Goal: Task Accomplishment & Management: Manage account settings

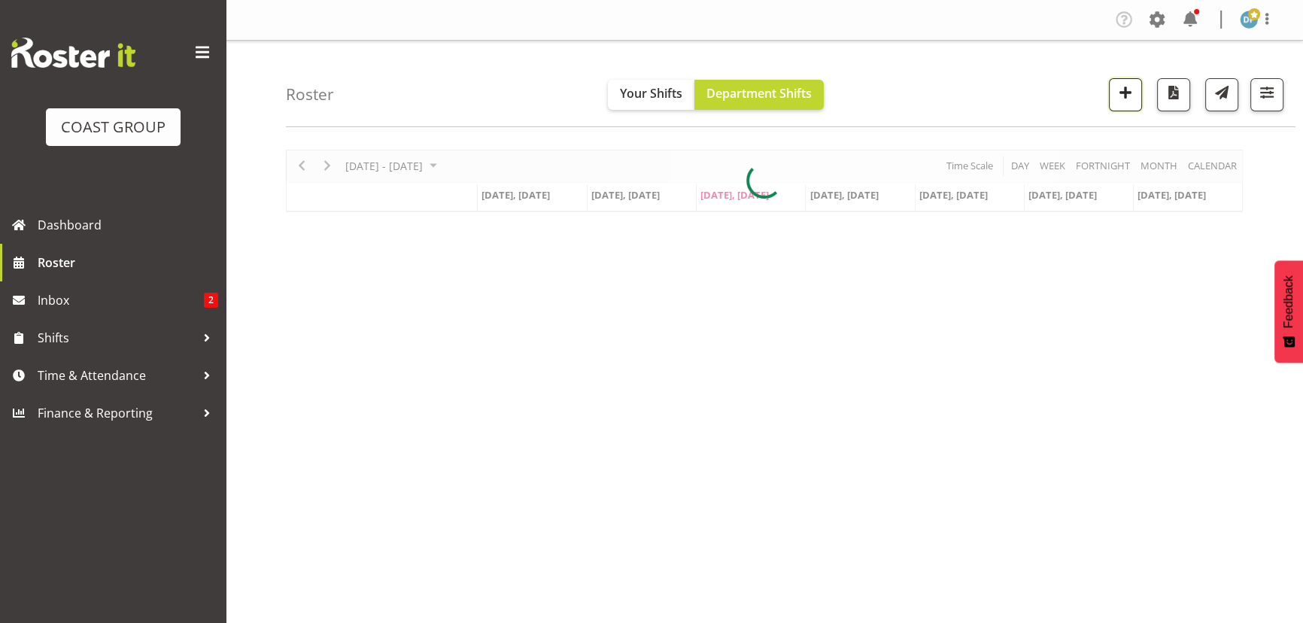
click at [1124, 91] on span "button" at bounding box center [1125, 93] width 20 height 20
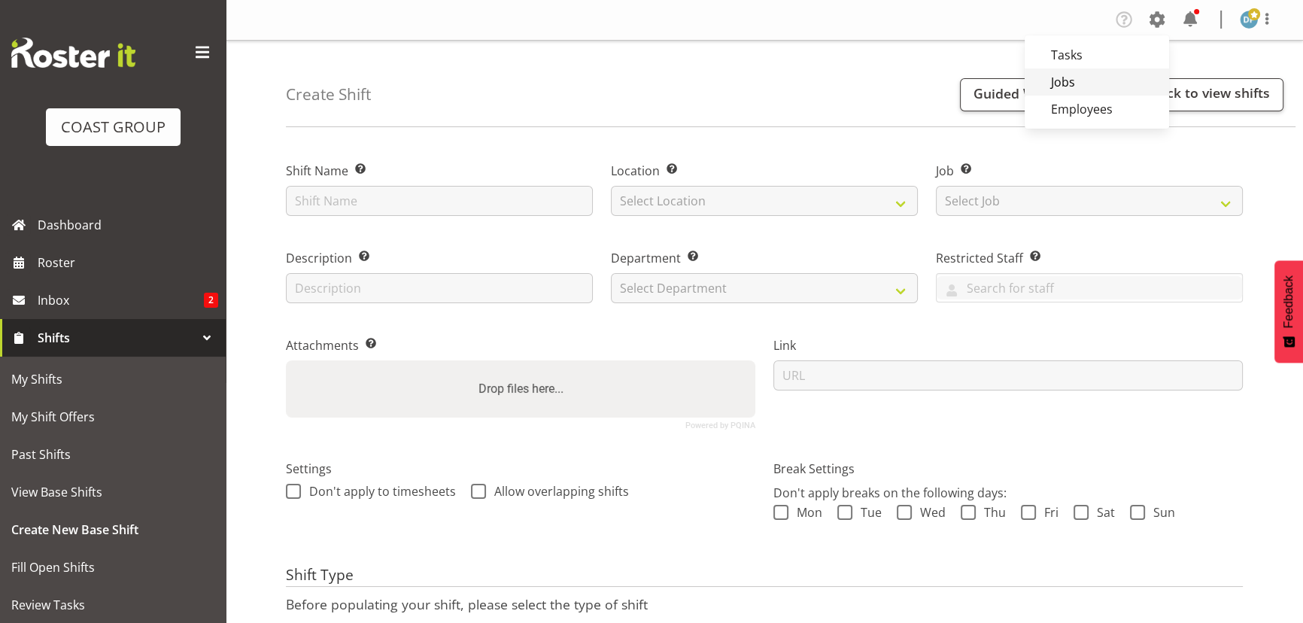
click at [1083, 75] on link "Jobs" at bounding box center [1096, 81] width 144 height 27
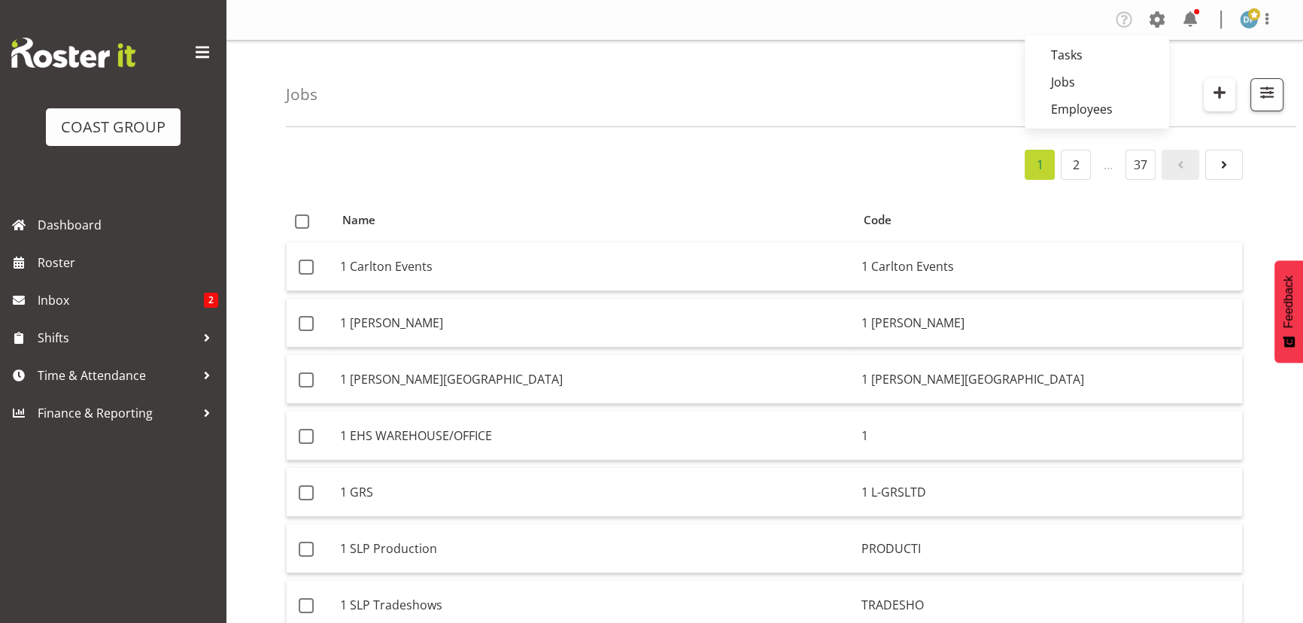
click at [1219, 96] on span "button" at bounding box center [1219, 93] width 20 height 20
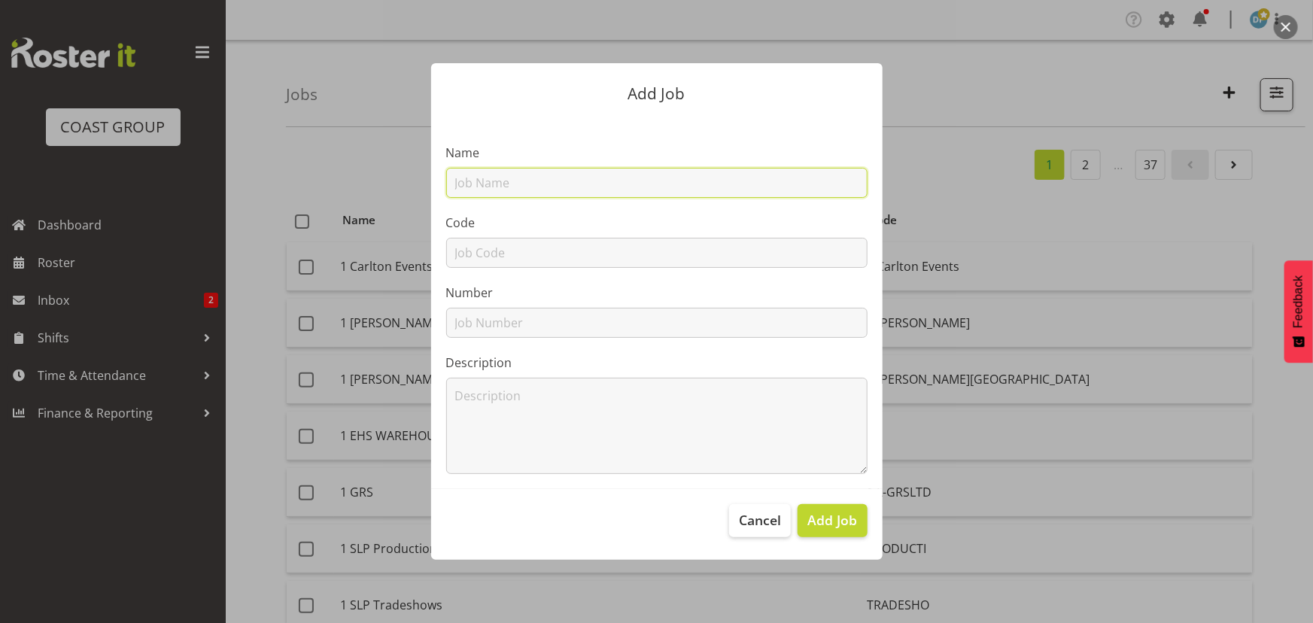
click at [555, 188] on input "text" at bounding box center [656, 183] width 421 height 30
type input "22510020 - UnoLoco ( McCain) @ Woolworths Expo"
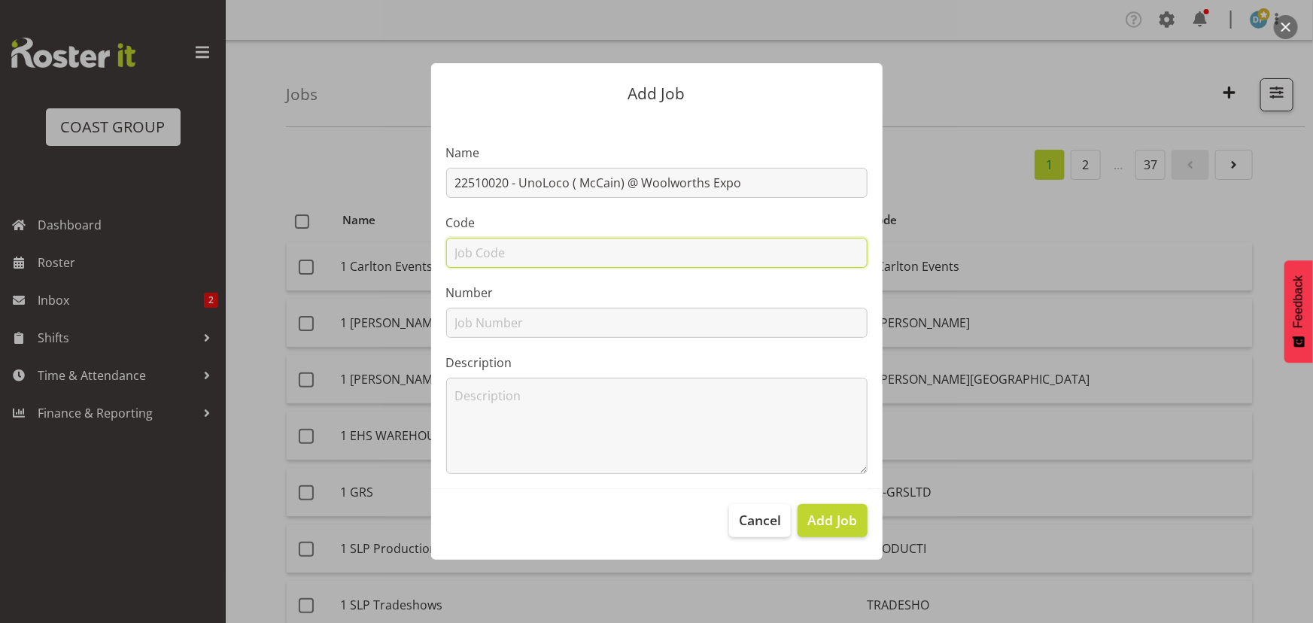
click at [571, 250] on input "text" at bounding box center [656, 253] width 421 height 30
type input "22510020"
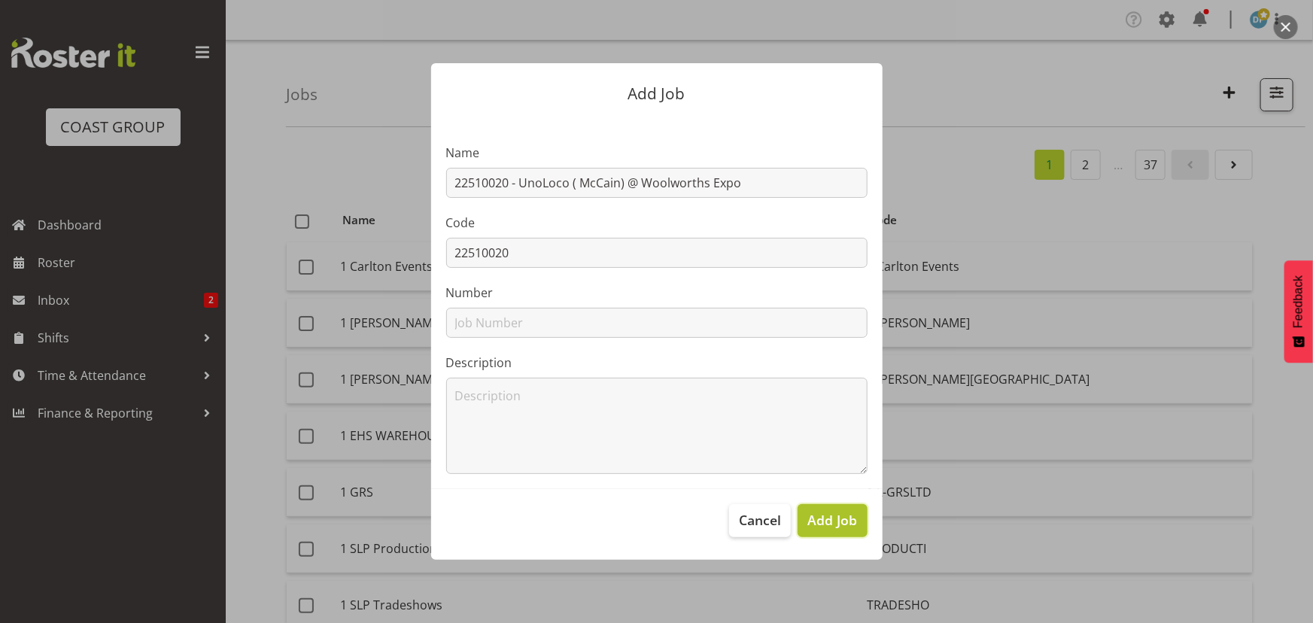
click at [821, 524] on span "Add Job" at bounding box center [832, 520] width 50 height 20
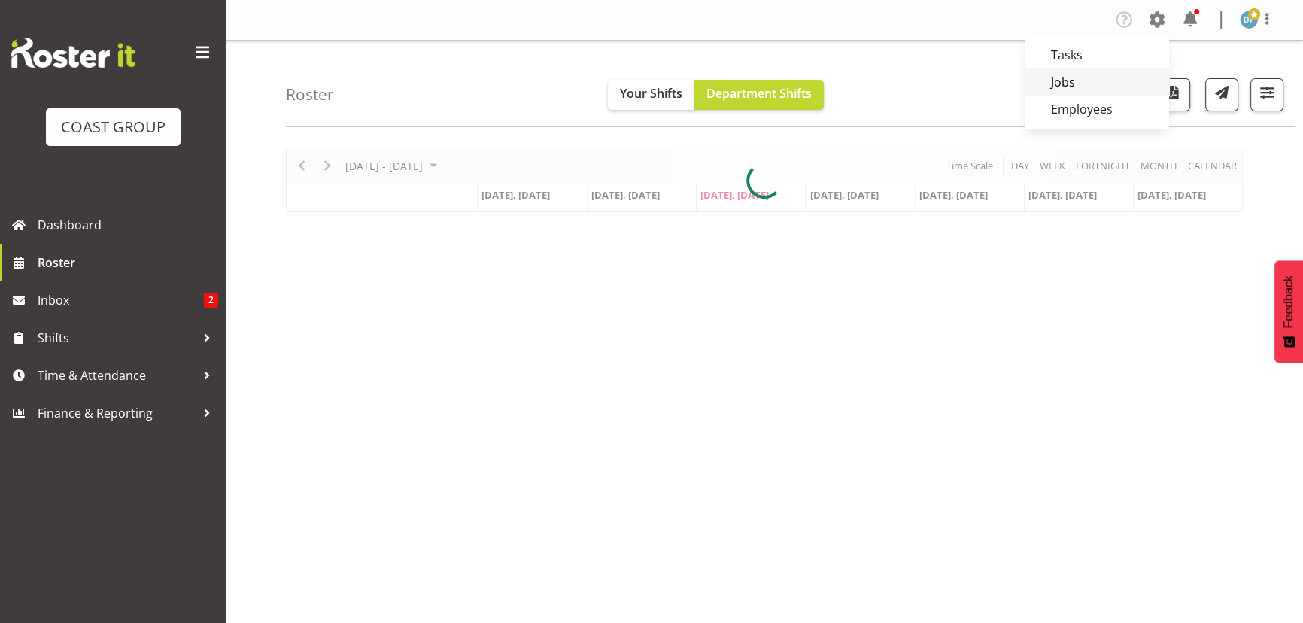
click at [1055, 84] on link "Jobs" at bounding box center [1096, 81] width 144 height 27
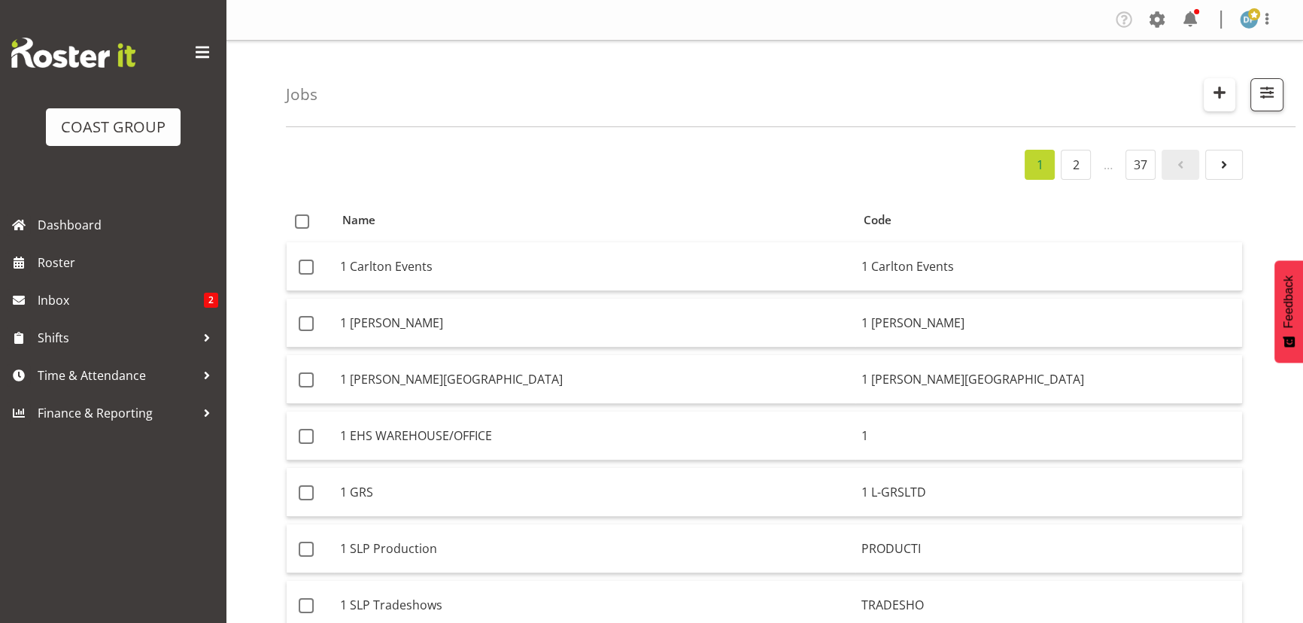
click at [1229, 99] on button "button" at bounding box center [1219, 94] width 32 height 33
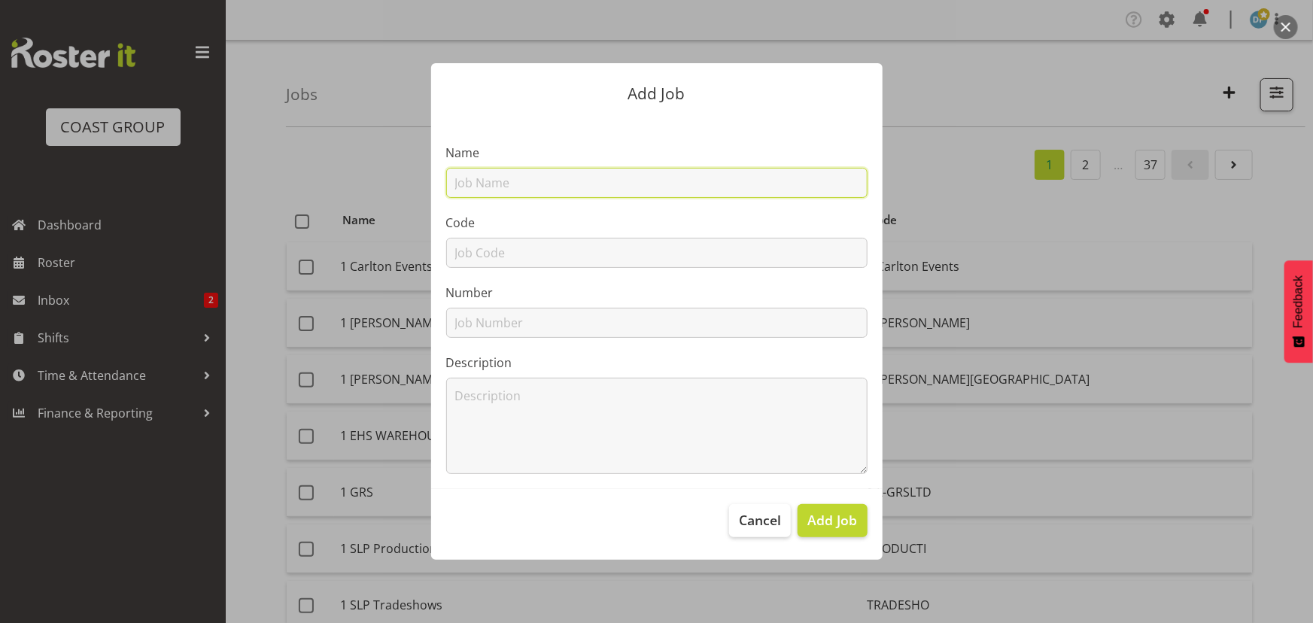
click at [513, 187] on input "text" at bounding box center [656, 183] width 421 height 30
click at [590, 182] on input "22510021 - [PERSON_NAME] ( everyday Rewards) @ Woolworths" at bounding box center [656, 183] width 421 height 30
type input "22510021 - [PERSON_NAME] ( Everyday Rewards) @ Woolworths"
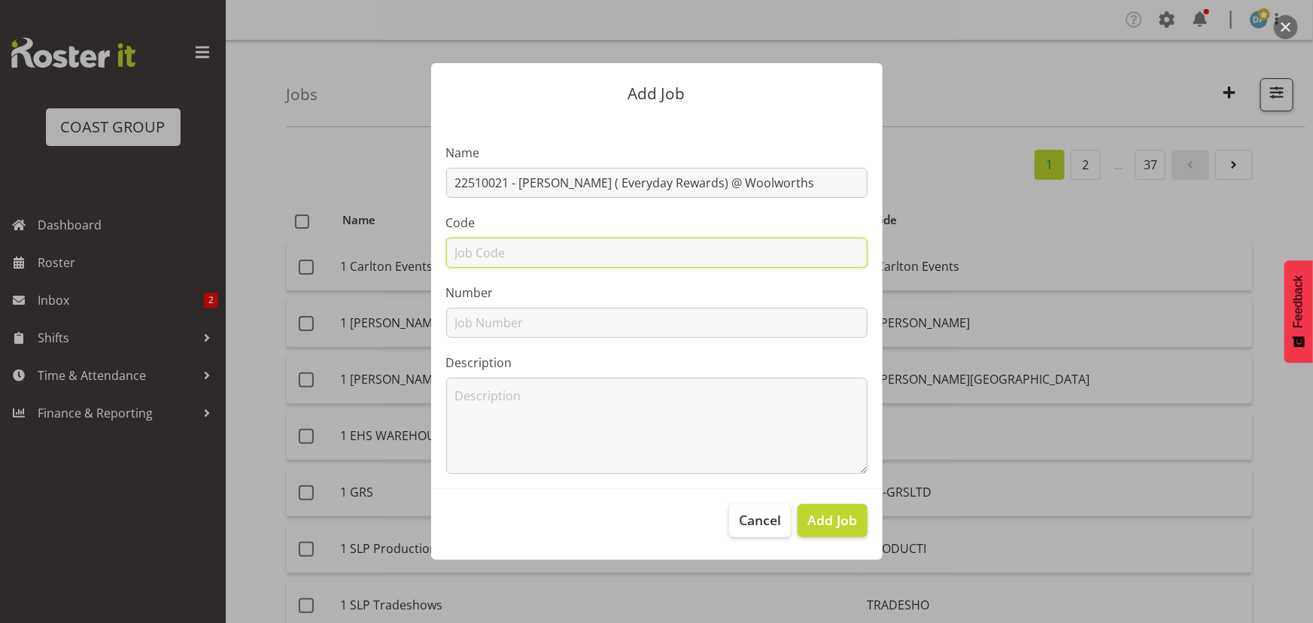
click at [549, 257] on input "text" at bounding box center [656, 253] width 421 height 30
type input "22510021"
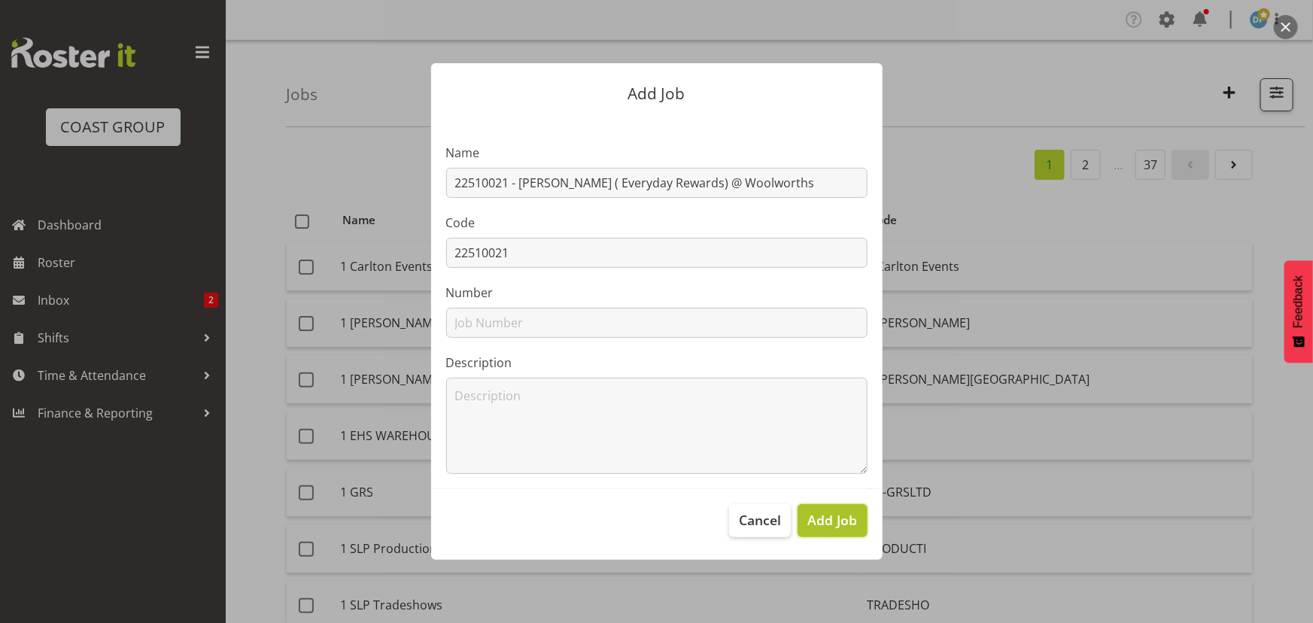
click at [844, 520] on span "Add Job" at bounding box center [832, 520] width 50 height 20
